Goal: Transaction & Acquisition: Register for event/course

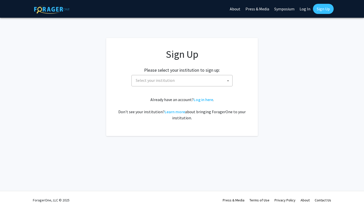
click at [171, 76] on span "Select your institution" at bounding box center [183, 80] width 99 height 10
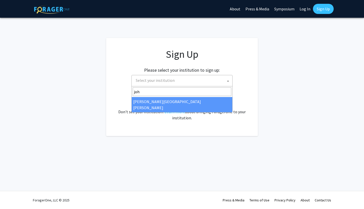
type input "joh"
select select "1"
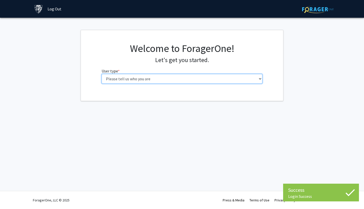
click at [193, 81] on select "Please tell us who you are Undergraduate Student Master's Student Doctoral Cand…" at bounding box center [182, 79] width 161 height 10
select select "1: undergrad"
click at [102, 74] on select "Please tell us who you are Undergraduate Student Master's Student Doctoral Cand…" at bounding box center [182, 79] width 161 height 10
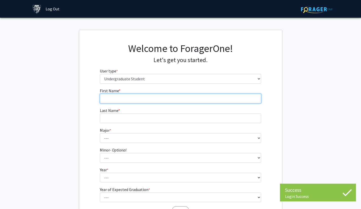
click at [202, 97] on input "First Name * required" at bounding box center [180, 99] width 161 height 10
type input "Arisdelsi"
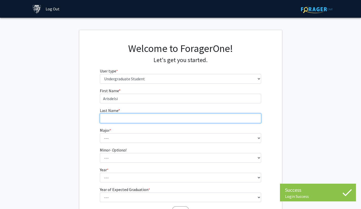
type input "[PERSON_NAME]"
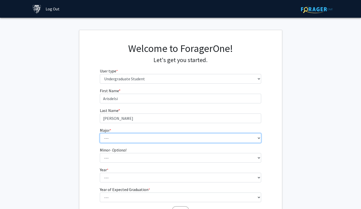
click at [133, 136] on select "--- Africana Studies Anthropology Applied Mathematics & Statistics Archaeology …" at bounding box center [180, 138] width 161 height 10
select select "45: 58"
click at [100, 133] on select "--- Africana Studies Anthropology Applied Mathematics & Statistics Archaeology …" at bounding box center [180, 138] width 161 height 10
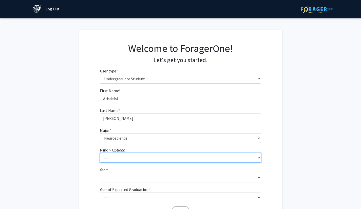
click at [117, 158] on select "--- Accounting and Financial Management Africana Studies Anthropology Applied M…" at bounding box center [180, 158] width 161 height 10
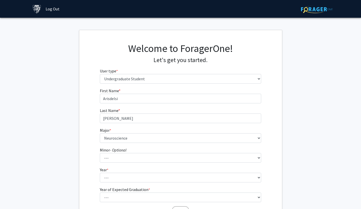
click at [79, 161] on div "First Name * required [PERSON_NAME] Last Name * required [PERSON_NAME] * requir…" at bounding box center [180, 152] width 202 height 129
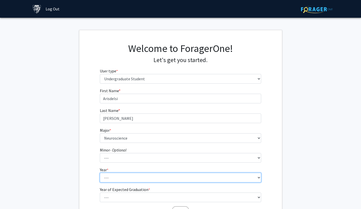
click at [120, 174] on select "--- First-year Sophomore Junior Senior Postbaccalaureate Certificate" at bounding box center [180, 178] width 161 height 10
select select "1: first-year"
click at [100, 173] on select "--- First-year Sophomore Junior Senior Postbaccalaureate Certificate" at bounding box center [180, 178] width 161 height 10
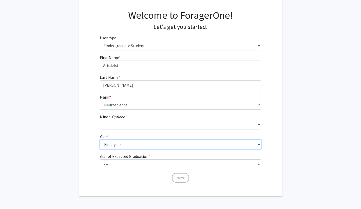
scroll to position [50, 0]
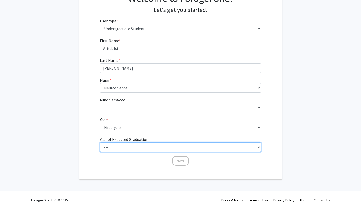
click at [117, 146] on select "--- 2025 2026 2027 2028 2029 2030 2031 2032 2033 2034" at bounding box center [180, 147] width 161 height 10
select select "5: 2029"
click at [100, 142] on select "--- 2025 2026 2027 2028 2029 2030 2031 2032 2033 2034" at bounding box center [180, 147] width 161 height 10
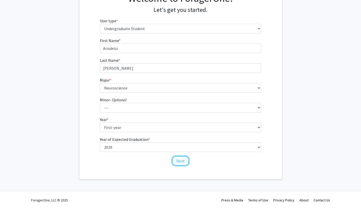
click at [180, 158] on button "Next" at bounding box center [180, 161] width 17 height 10
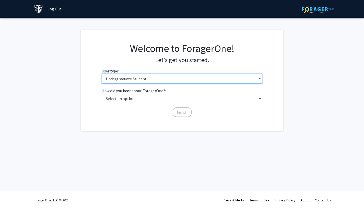
click at [152, 78] on select "Please tell us who you are Undergraduate Student Master's Student Doctoral Cand…" at bounding box center [182, 79] width 161 height 10
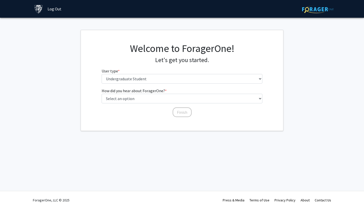
click at [101, 135] on div "Skip navigation Log Out Complete your profile × To continue, you need to make s…" at bounding box center [182, 104] width 364 height 209
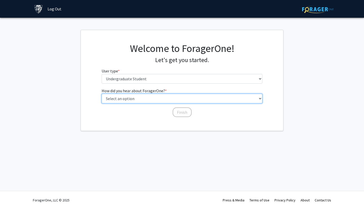
click at [128, 103] on select "Select an option Peer/student recommendation Faculty/staff recommendation Unive…" at bounding box center [182, 99] width 161 height 10
select select "3: university_website"
click at [102, 94] on select "Select an option Peer/student recommendation Faculty/staff recommendation Unive…" at bounding box center [182, 99] width 161 height 10
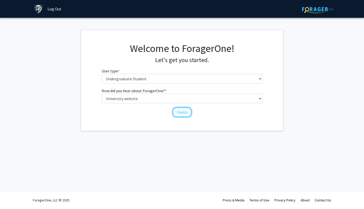
click at [185, 110] on button "Finish" at bounding box center [182, 112] width 19 height 10
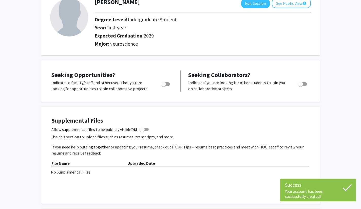
scroll to position [35, 0]
click at [162, 83] on span "Toggle" at bounding box center [163, 83] width 5 height 5
click at [163, 86] on input "Are you actively seeking opportunities?" at bounding box center [163, 86] width 0 height 0
checkbox input "true"
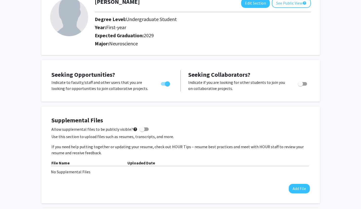
scroll to position [0, 0]
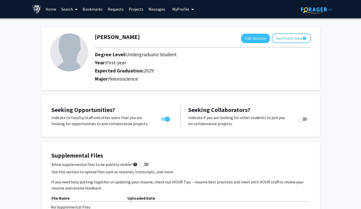
click at [49, 12] on link "Home" at bounding box center [51, 9] width 16 height 18
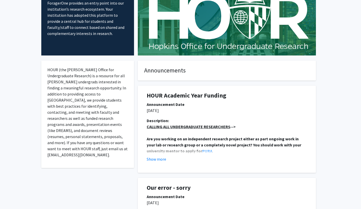
scroll to position [40, 0]
click at [159, 159] on button "Show more" at bounding box center [156, 159] width 19 height 6
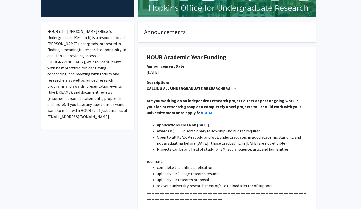
scroll to position [0, 0]
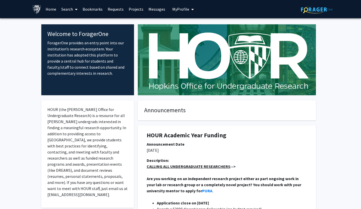
click at [67, 11] on link "Search" at bounding box center [69, 9] width 21 height 18
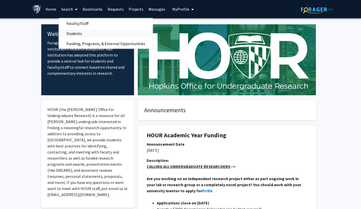
click at [77, 30] on span "Students" at bounding box center [74, 33] width 31 height 10
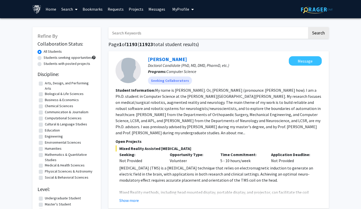
click at [125, 35] on input "Search Keywords" at bounding box center [207, 33] width 199 height 12
type input "[PERSON_NAME]"
click at [321, 31] on button "Search" at bounding box center [318, 33] width 21 height 12
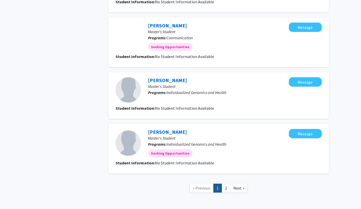
scroll to position [440, 0]
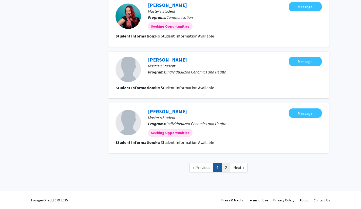
click at [225, 164] on link "2" at bounding box center [225, 167] width 9 height 9
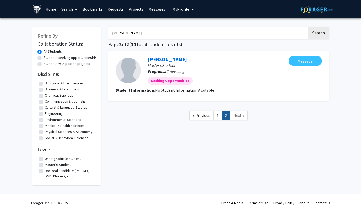
click at [95, 7] on link "Bookmarks" at bounding box center [92, 9] width 25 height 18
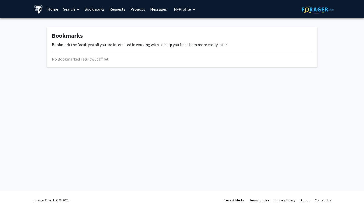
click at [126, 6] on link "Requests" at bounding box center [117, 9] width 21 height 18
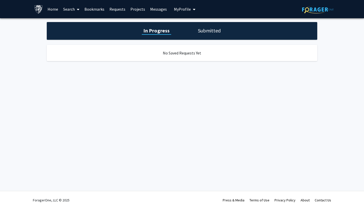
click at [139, 10] on link "Projects" at bounding box center [138, 9] width 20 height 18
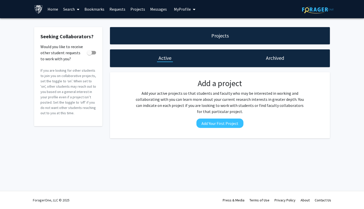
click at [157, 9] on link "Messages" at bounding box center [159, 9] width 22 height 18
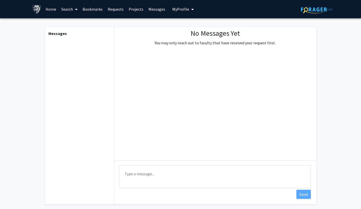
click at [65, 9] on link "Search" at bounding box center [69, 9] width 21 height 18
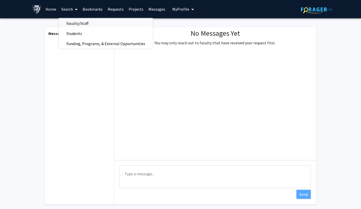
click at [76, 21] on span "Faculty/Staff" at bounding box center [77, 23] width 37 height 10
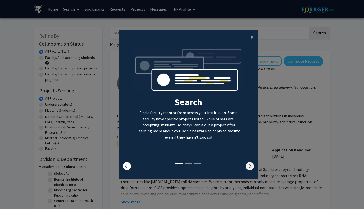
click at [251, 167] on icon at bounding box center [250, 166] width 8 height 8
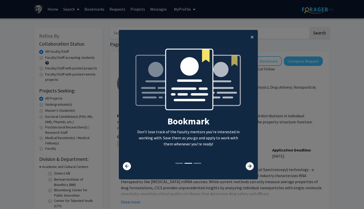
click at [252, 167] on icon at bounding box center [250, 166] width 8 height 8
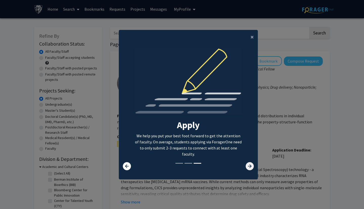
click at [252, 167] on icon at bounding box center [250, 166] width 8 height 8
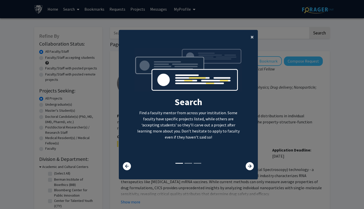
drag, startPoint x: 252, startPoint y: 167, endPoint x: 252, endPoint y: 37, distance: 129.1
click at [252, 37] on span "×" at bounding box center [252, 37] width 3 height 8
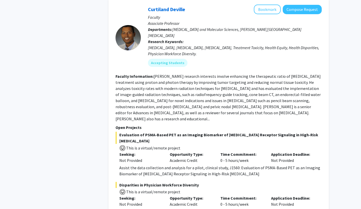
scroll to position [550, 0]
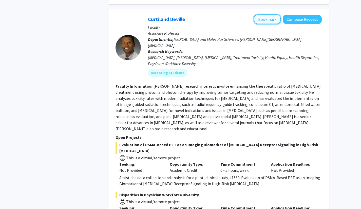
click at [257, 18] on button "Bookmark" at bounding box center [267, 19] width 27 height 10
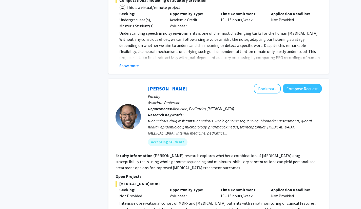
scroll to position [1240, 0]
click at [269, 84] on button "Bookmark" at bounding box center [267, 89] width 27 height 10
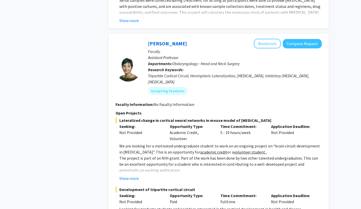
scroll to position [1560, 0]
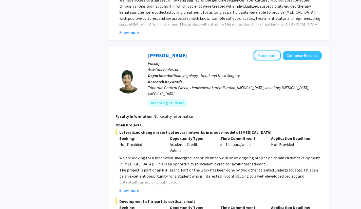
click at [270, 51] on button "Bookmark" at bounding box center [267, 56] width 27 height 10
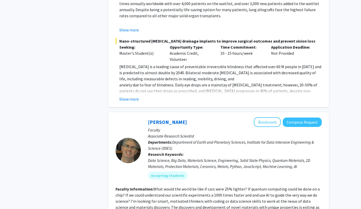
scroll to position [2495, 0]
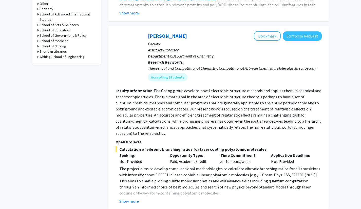
scroll to position [247, 0]
